Goal: Navigation & Orientation: Find specific page/section

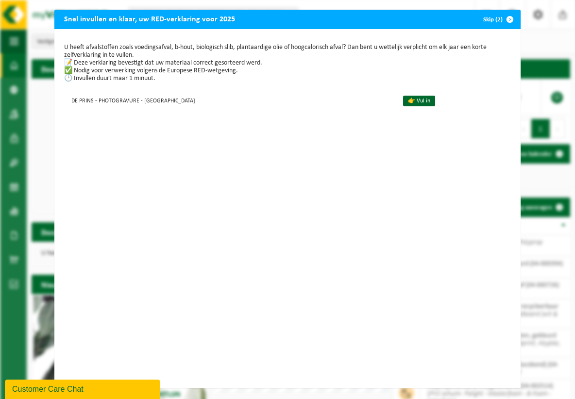
click at [508, 19] on span "button" at bounding box center [509, 19] width 19 height 19
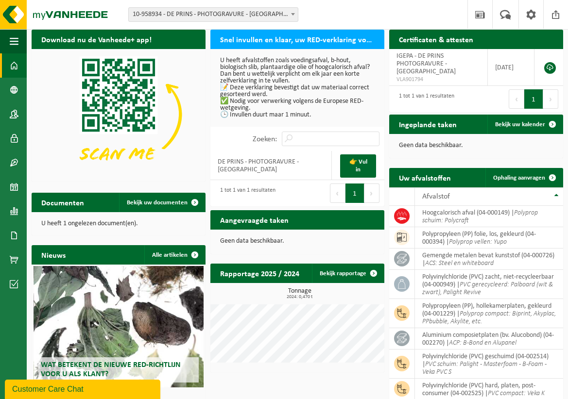
scroll to position [32, 0]
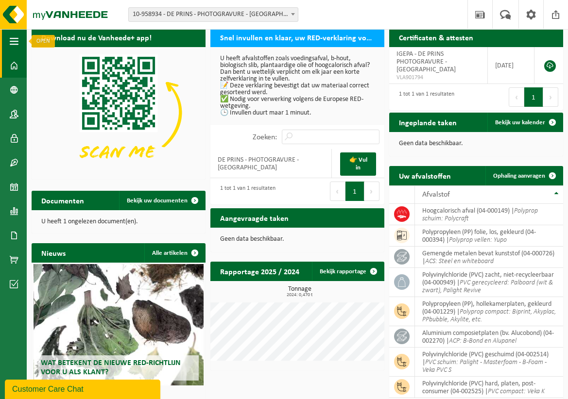
click at [14, 46] on span "button" at bounding box center [14, 41] width 9 height 24
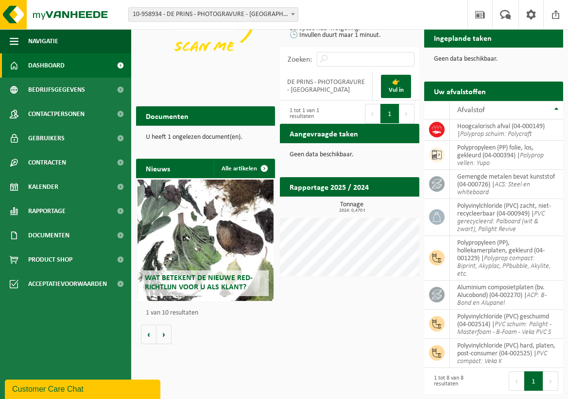
scroll to position [0, 0]
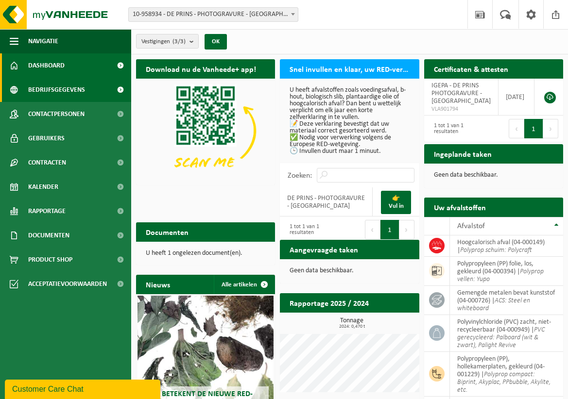
click at [32, 86] on span "Bedrijfsgegevens" at bounding box center [56, 90] width 57 height 24
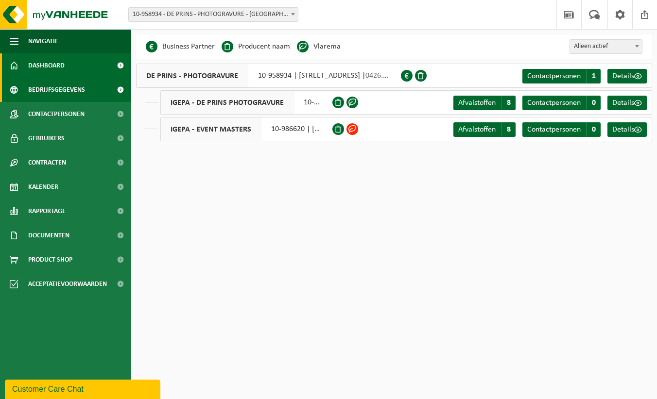
click at [48, 69] on span "Dashboard" at bounding box center [46, 65] width 36 height 24
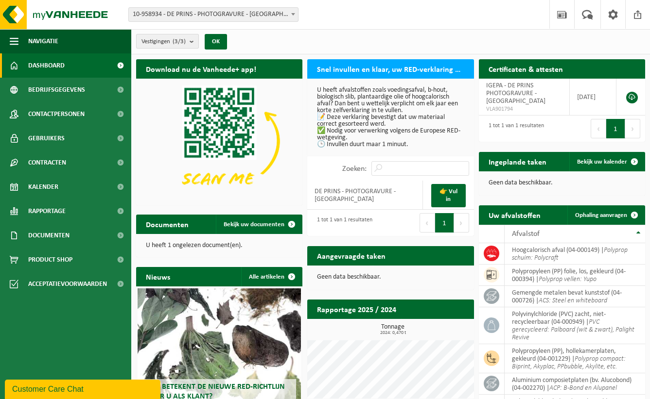
click at [181, 43] on count "(3/3)" at bounding box center [178, 41] width 13 height 6
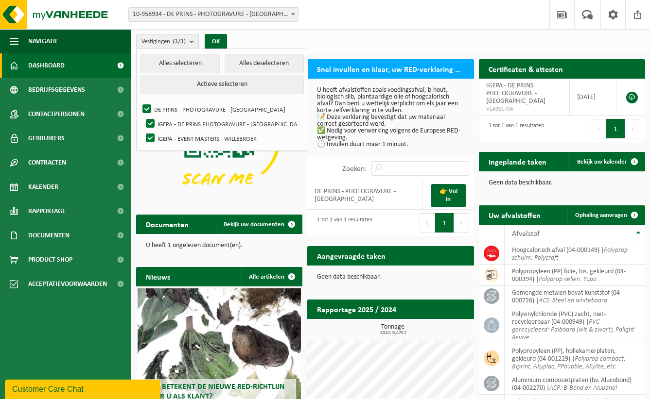
click at [376, 106] on p "U heeft afvalstoffen zoals voedingsafval, b-hout, biologisch slib, plantaardige…" at bounding box center [390, 117] width 147 height 61
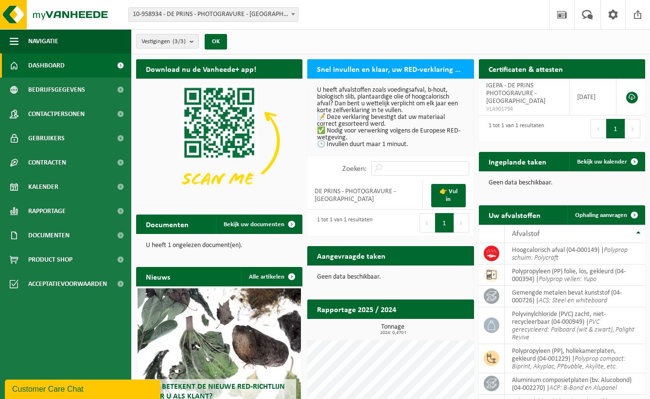
scroll to position [78, 0]
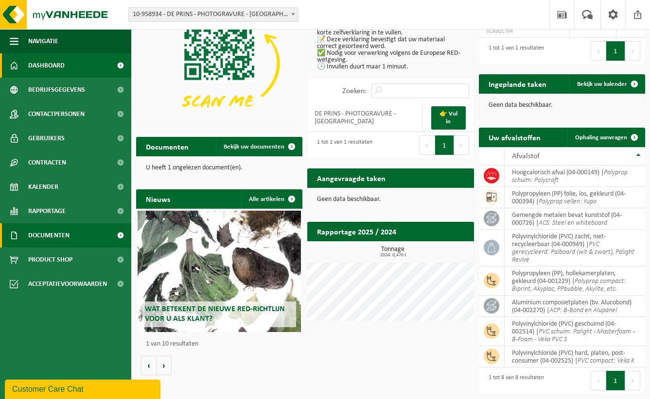
click at [44, 234] on span "Documenten" at bounding box center [48, 235] width 41 height 24
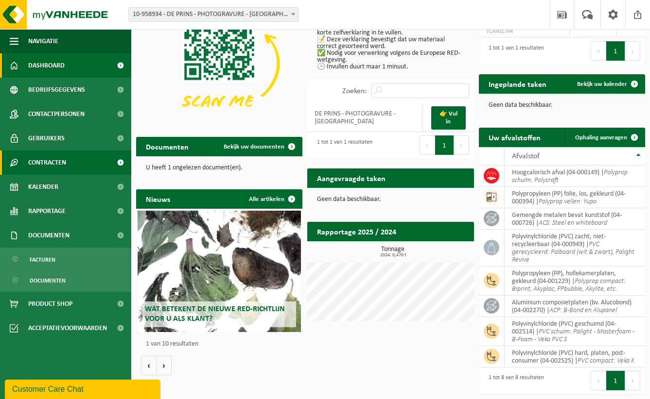
click at [46, 165] on span "Contracten" at bounding box center [47, 163] width 38 height 24
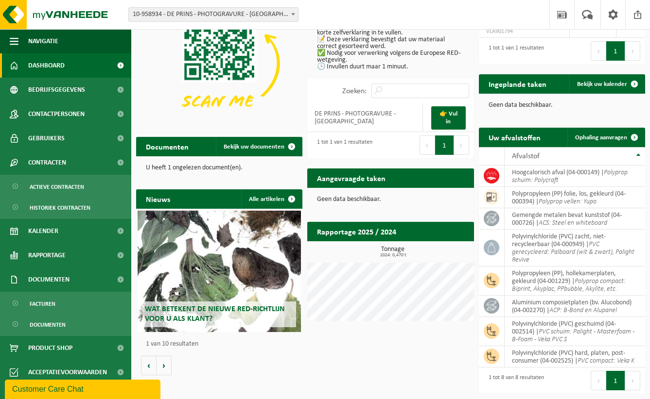
click at [50, 63] on span "Dashboard" at bounding box center [46, 65] width 36 height 24
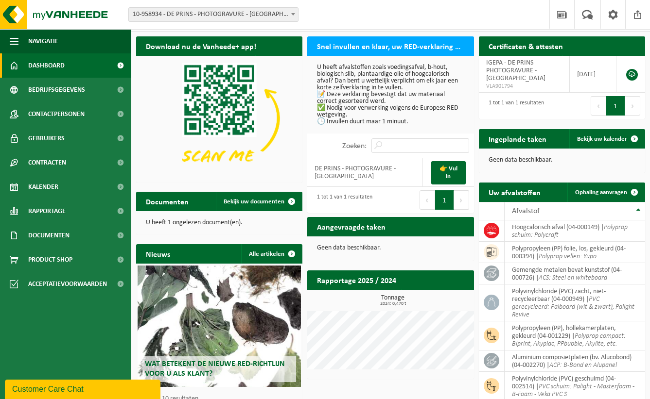
scroll to position [32, 0]
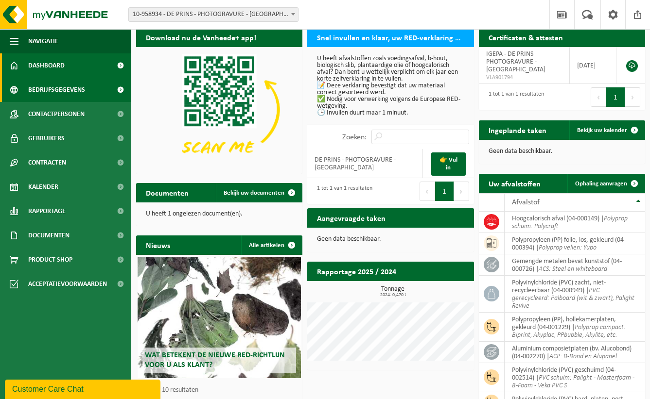
click at [32, 95] on span "Bedrijfsgegevens" at bounding box center [56, 90] width 57 height 24
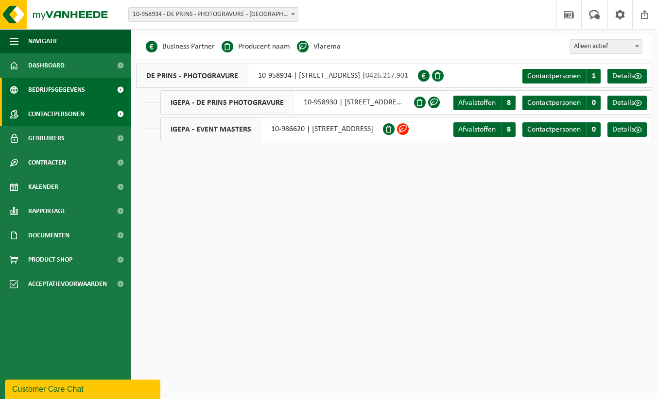
click at [28, 117] on span "Contactpersonen" at bounding box center [56, 114] width 56 height 24
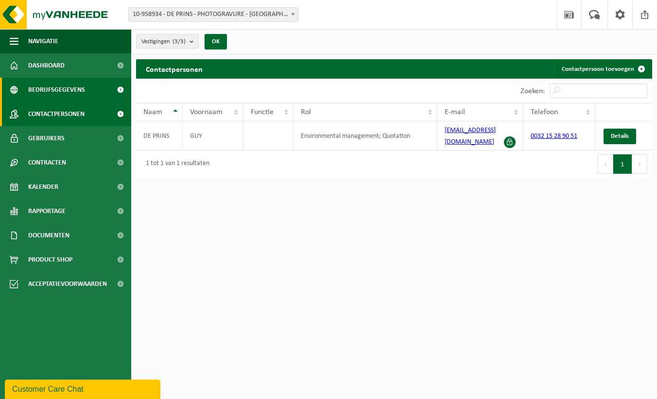
click at [40, 91] on span "Bedrijfsgegevens" at bounding box center [56, 90] width 57 height 24
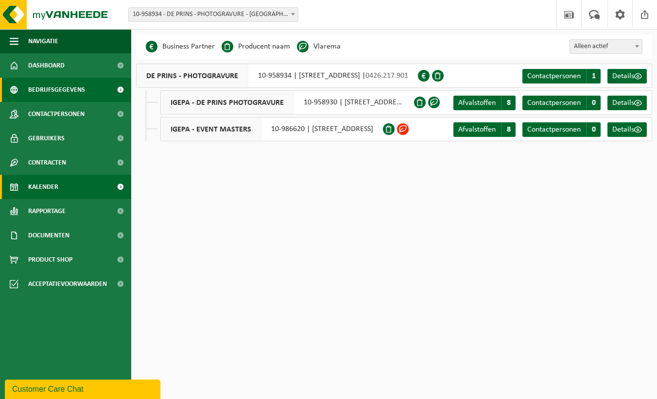
click at [17, 184] on span at bounding box center [14, 187] width 9 height 24
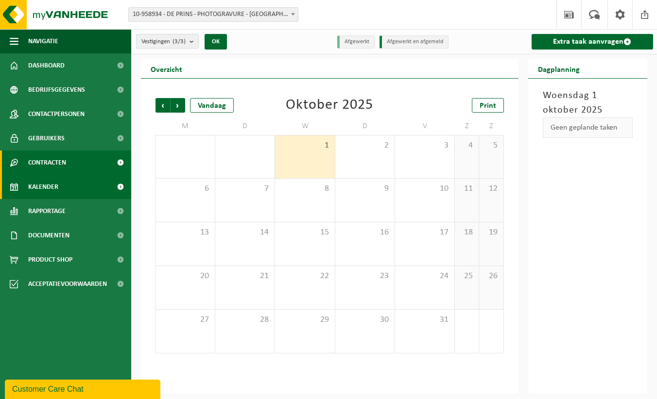
click at [24, 164] on link "Contracten" at bounding box center [65, 163] width 131 height 24
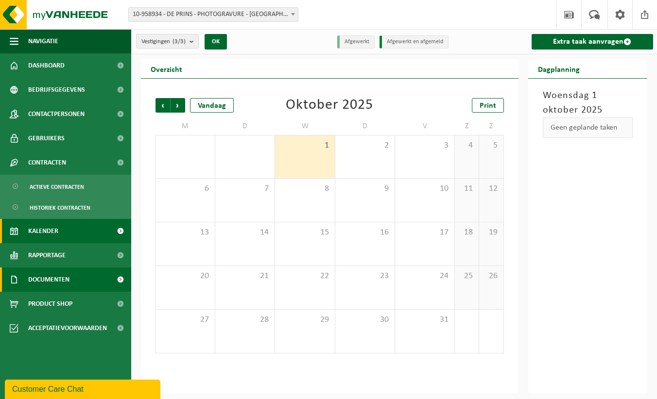
click at [26, 273] on link "Documenten" at bounding box center [65, 280] width 131 height 24
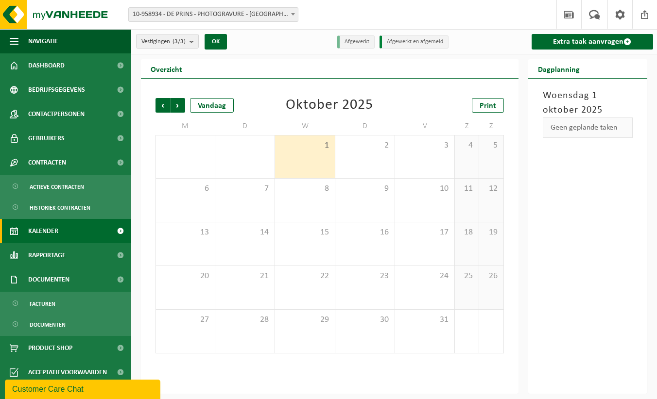
click at [262, 46] on div "Vestigingen (3/3) Alles selecteren Alles deselecteren Actieve selecteren DE PRI…" at bounding box center [197, 41] width 132 height 21
click at [169, 107] on span "Vorige" at bounding box center [162, 105] width 15 height 15
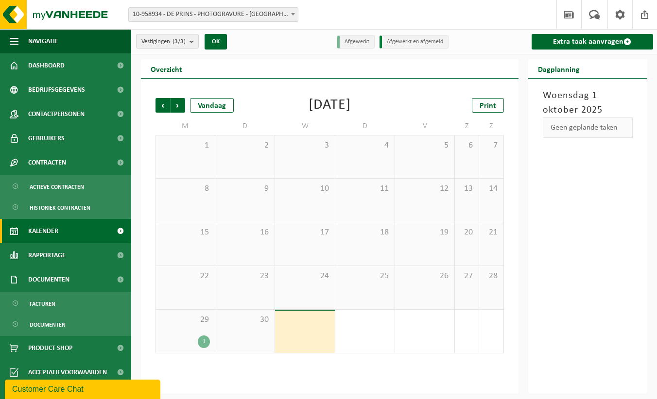
click at [177, 352] on div "29 1" at bounding box center [185, 331] width 59 height 43
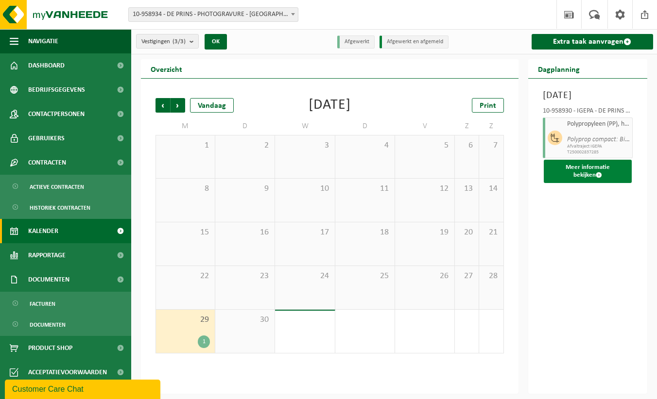
click at [558, 183] on button "Meer informatie bekijken" at bounding box center [588, 171] width 88 height 23
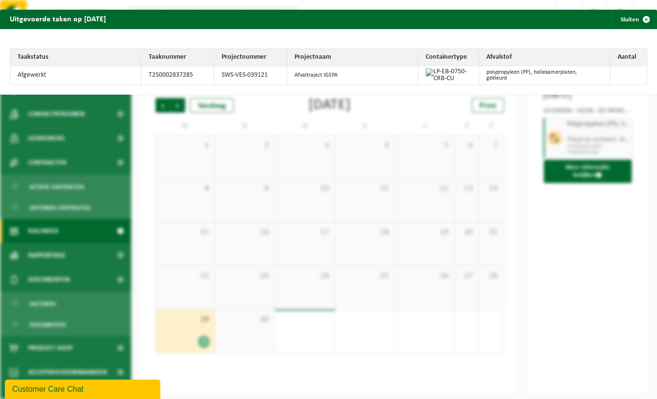
click at [169, 194] on div "Uitgevoerde taken op 2025-09-29 Sluiten Taakstatus Taaknummer Projectnummer Pro…" at bounding box center [328, 199] width 657 height 399
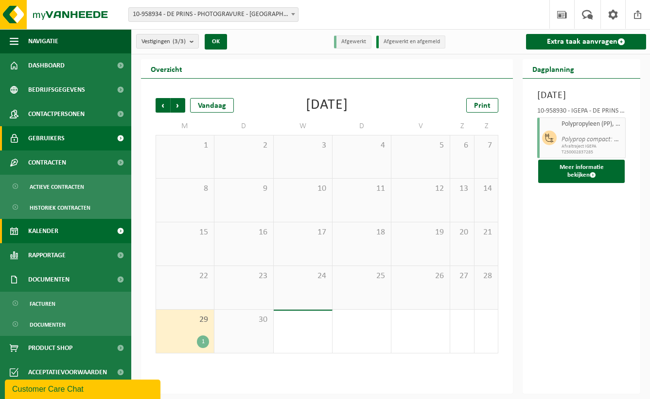
click at [73, 143] on link "Gebruikers" at bounding box center [65, 138] width 131 height 24
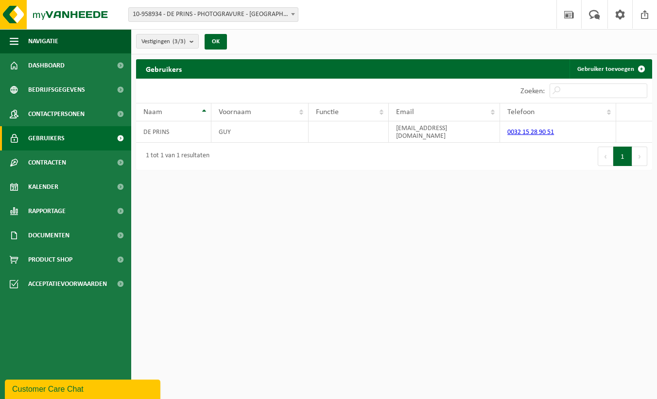
click at [73, 143] on link "Gebruikers" at bounding box center [65, 138] width 131 height 24
click at [57, 118] on span "Contactpersonen" at bounding box center [56, 114] width 56 height 24
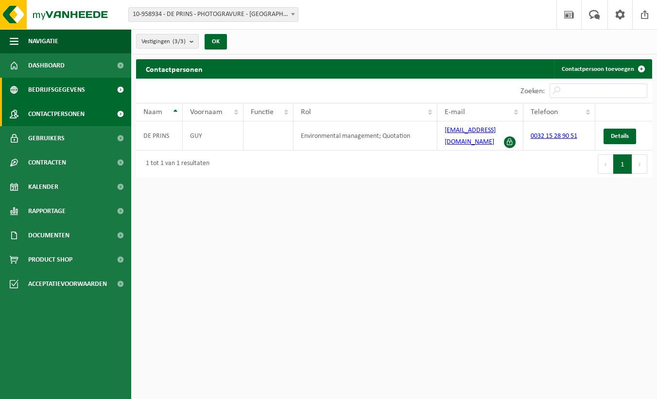
click at [55, 85] on span "Bedrijfsgegevens" at bounding box center [56, 90] width 57 height 24
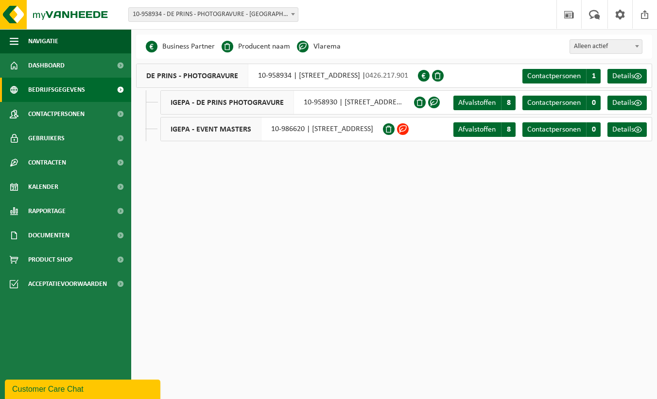
click at [409, 128] on span at bounding box center [403, 129] width 12 height 12
click at [395, 132] on span at bounding box center [389, 129] width 12 height 12
click at [476, 129] on span "Afvalstoffen" at bounding box center [476, 130] width 37 height 8
